Goal: Task Accomplishment & Management: Use online tool/utility

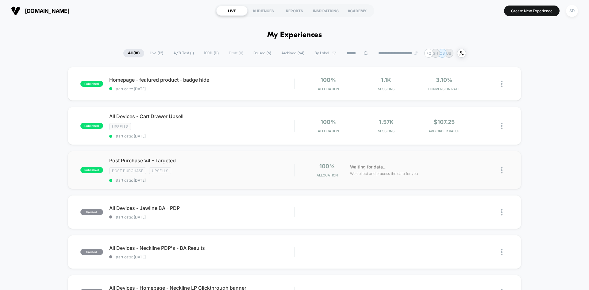
click at [237, 183] on div "published Post Purchase V4 - Targeted Post Purchase Upsells start date: [DATE] …" at bounding box center [294, 170] width 453 height 38
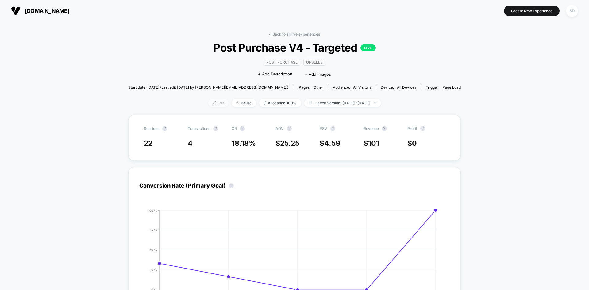
click at [208, 101] on span "Edit" at bounding box center [218, 103] width 20 height 8
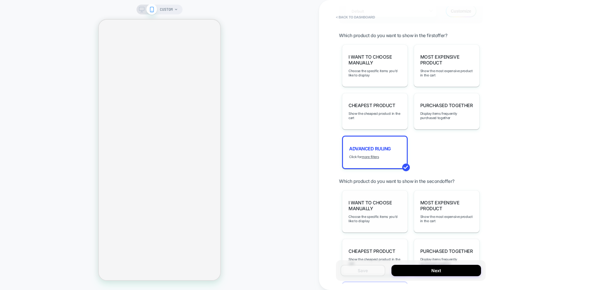
scroll to position [644, 0]
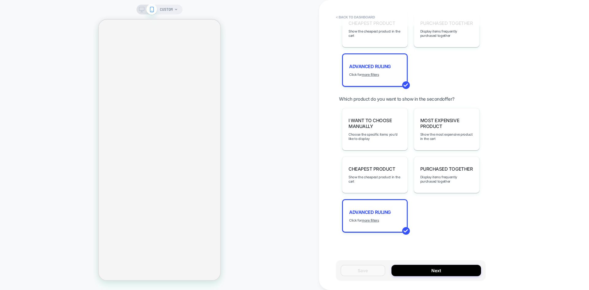
click at [388, 70] on div "Advanced Ruling Click for more filters" at bounding box center [375, 69] width 66 height 33
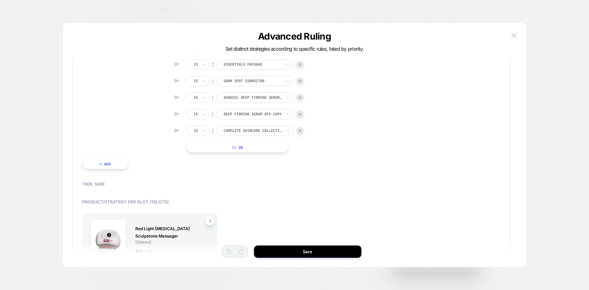
scroll to position [153, 0]
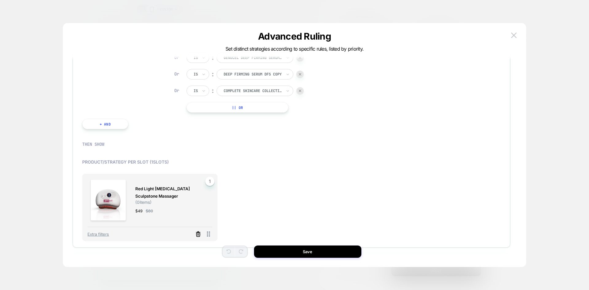
click at [198, 234] on icon at bounding box center [198, 234] width 6 height 6
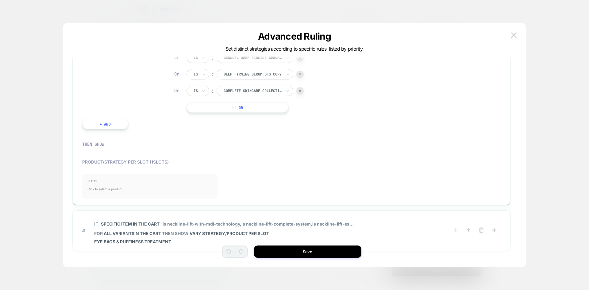
click at [98, 183] on span "Click to select a product" at bounding box center [149, 189] width 125 height 12
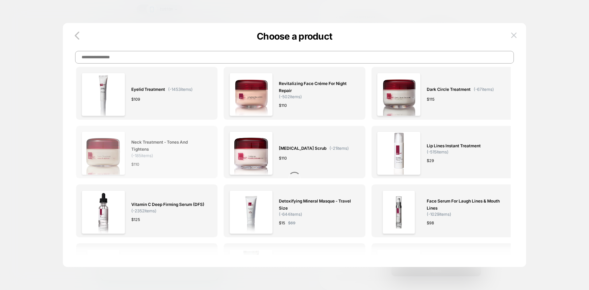
scroll to position [245, 0]
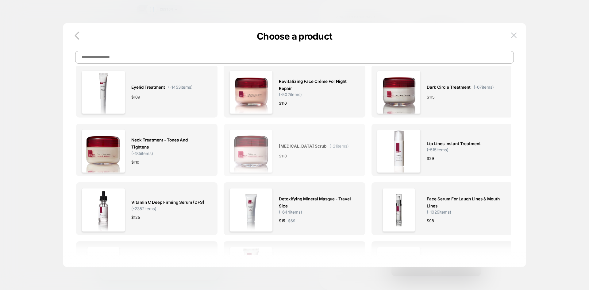
click at [330, 159] on div "$ 110" at bounding box center [314, 156] width 70 height 6
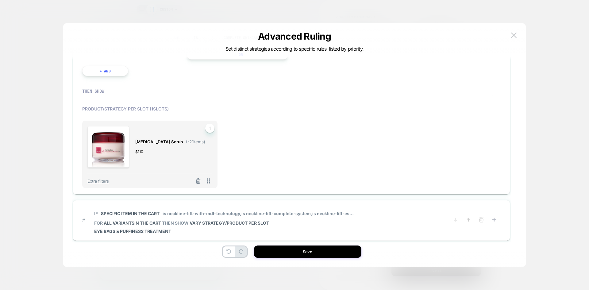
scroll to position [229, 0]
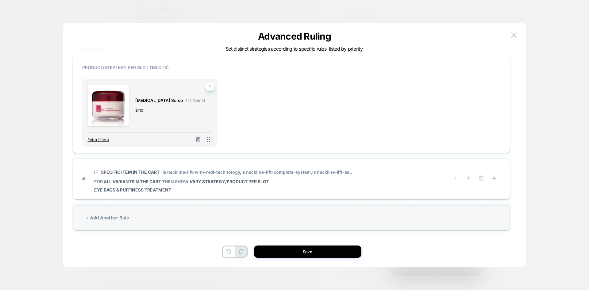
click at [101, 141] on span "Extra filters" at bounding box center [97, 139] width 21 height 5
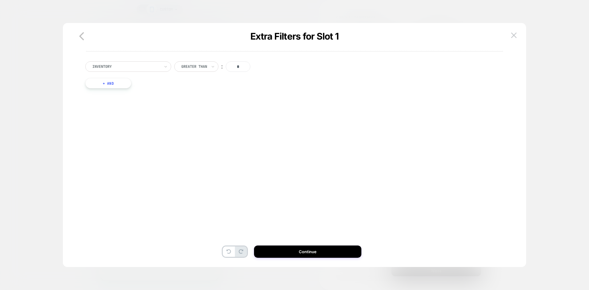
scroll to position [0, 0]
click at [121, 64] on div at bounding box center [125, 67] width 67 height 6
click at [123, 90] on div "Separate out color variants" at bounding box center [131, 93] width 80 height 10
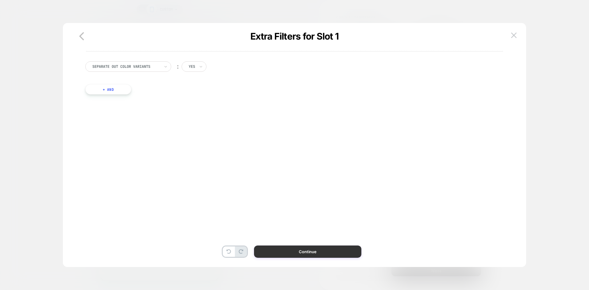
click at [282, 251] on button "Continue" at bounding box center [307, 251] width 107 height 12
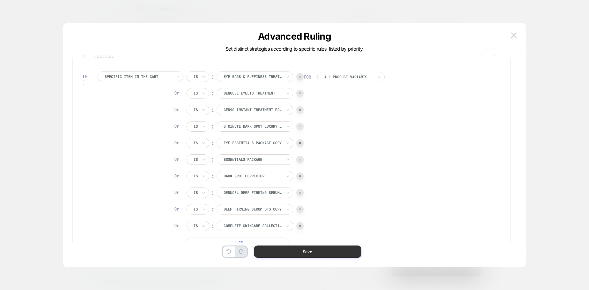
click at [298, 253] on button "Save" at bounding box center [307, 251] width 107 height 12
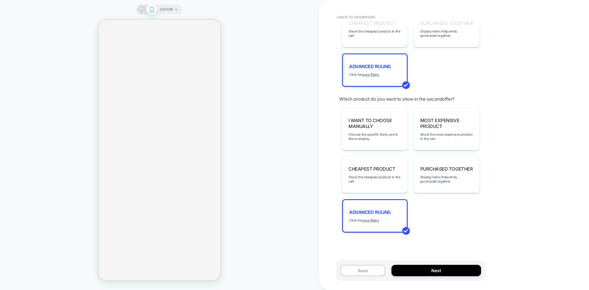
click at [377, 210] on span "Advanced Ruling" at bounding box center [370, 212] width 42 height 6
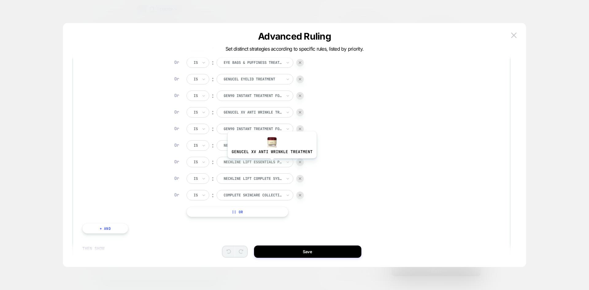
scroll to position [32, 0]
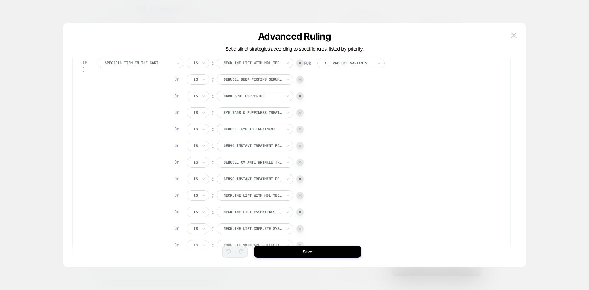
click at [284, 250] on button "Save" at bounding box center [307, 251] width 107 height 12
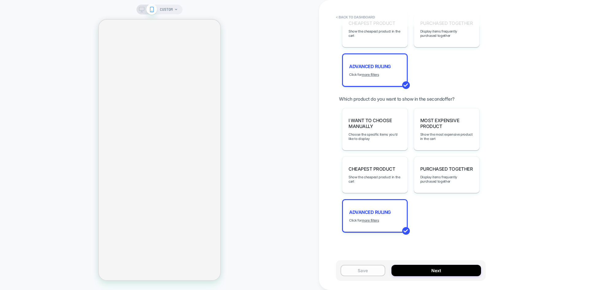
click at [350, 267] on button "Save" at bounding box center [362, 270] width 45 height 11
type textarea "*"
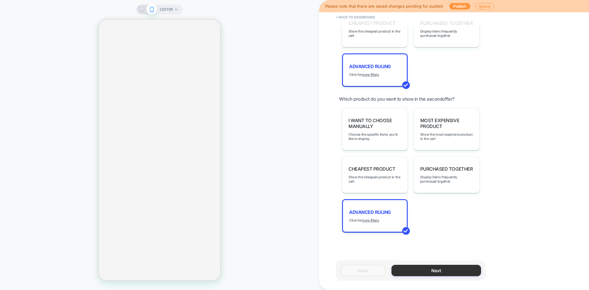
click at [443, 270] on button "Next" at bounding box center [436, 270] width 90 height 11
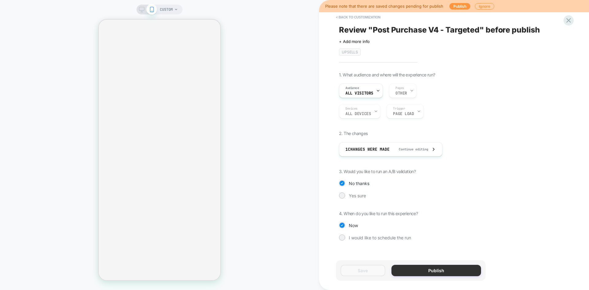
click at [430, 271] on button "Publish" at bounding box center [436, 270] width 90 height 11
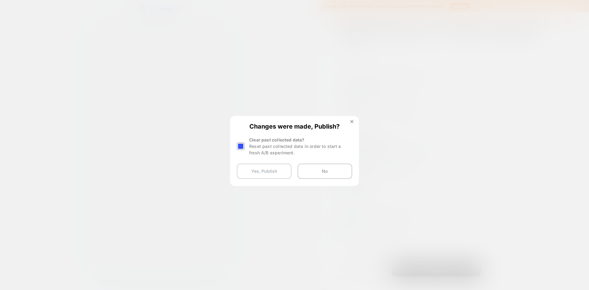
click at [267, 169] on button "Yes, Publish" at bounding box center [264, 170] width 55 height 15
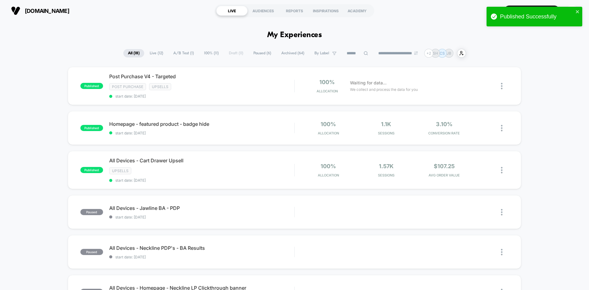
click at [44, 11] on span "[DOMAIN_NAME]" at bounding box center [47, 11] width 44 height 6
click at [47, 13] on span "[DOMAIN_NAME]" at bounding box center [47, 11] width 44 height 6
